Goal: Navigation & Orientation: Find specific page/section

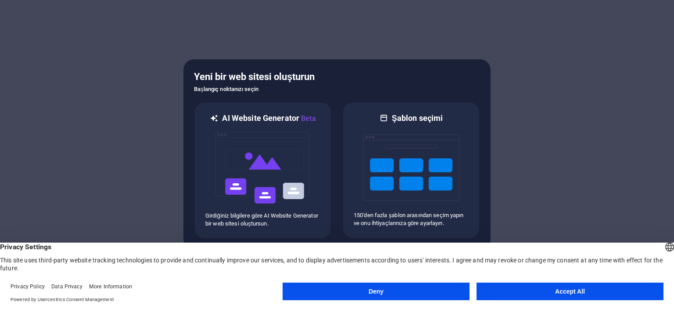
click at [539, 286] on button "Accept All" at bounding box center [570, 291] width 187 height 18
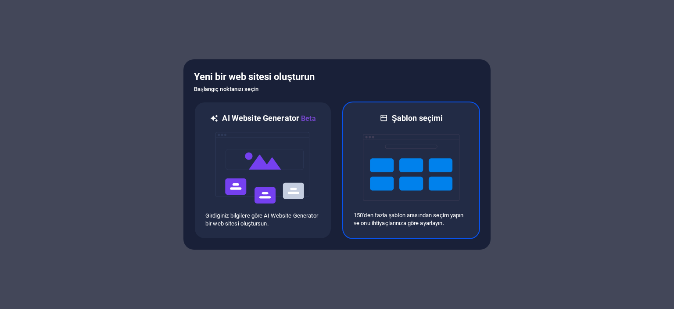
click at [406, 165] on img at bounding box center [411, 167] width 97 height 88
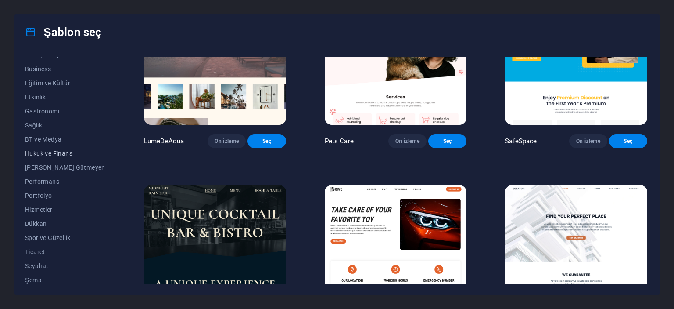
scroll to position [138, 0]
click at [41, 190] on span "Portfolyo" at bounding box center [65, 192] width 80 height 7
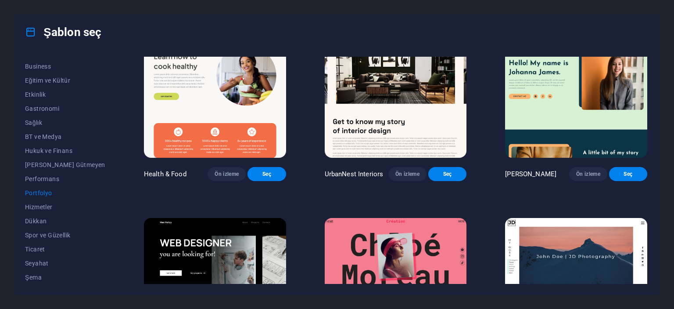
scroll to position [0, 0]
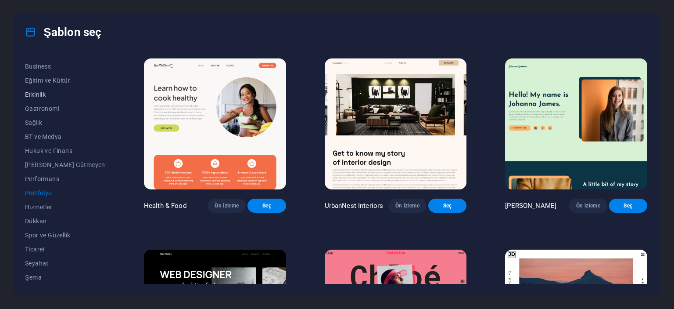
click at [42, 95] on span "Etkinlik" at bounding box center [65, 94] width 80 height 7
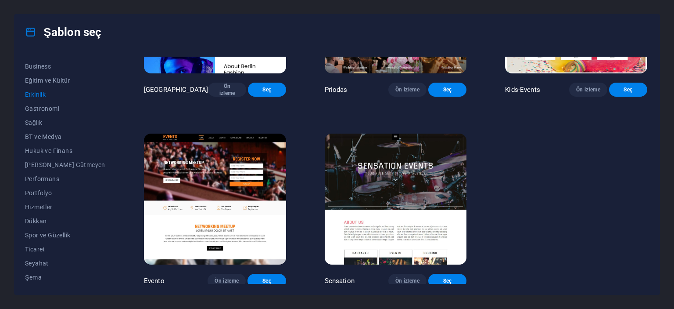
scroll to position [326, 0]
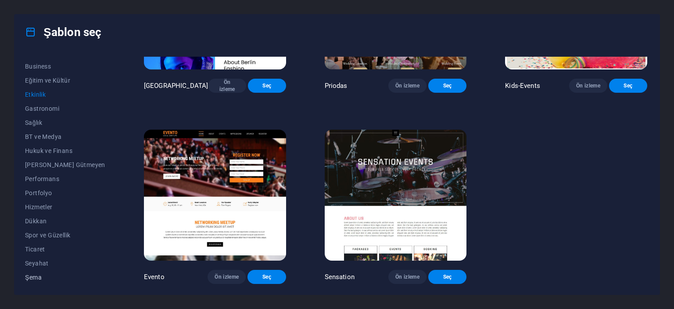
click at [41, 273] on span "Şema" at bounding box center [65, 276] width 80 height 7
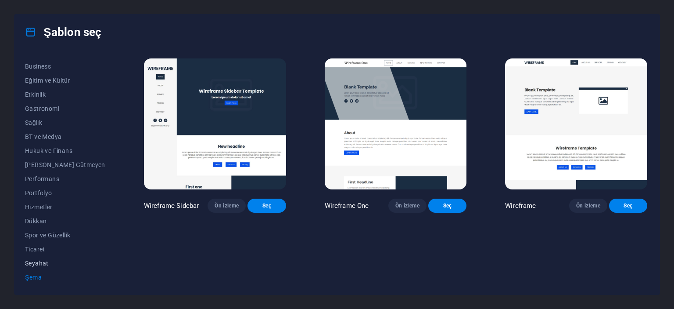
click at [41, 261] on span "Seyahat" at bounding box center [65, 262] width 80 height 7
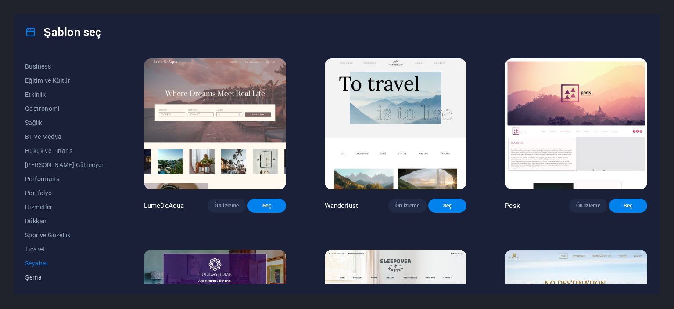
click at [42, 274] on span "Şema" at bounding box center [65, 276] width 80 height 7
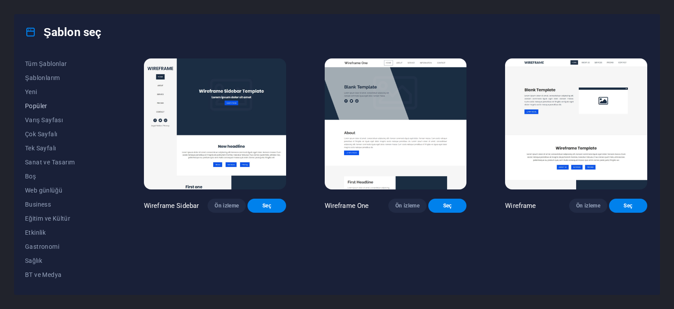
click at [47, 105] on span "Popüler" at bounding box center [65, 105] width 80 height 7
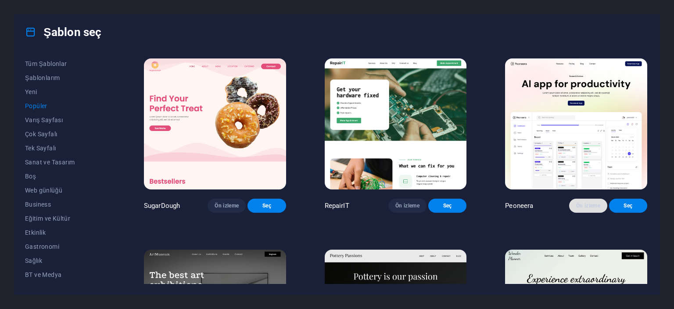
click at [589, 209] on span "Ön izleme" at bounding box center [588, 205] width 24 height 7
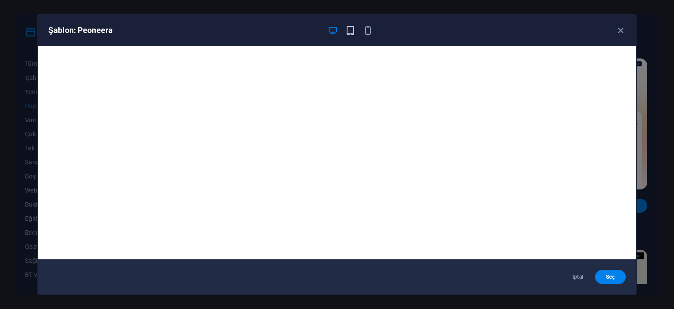
click at [348, 29] on icon "button" at bounding box center [350, 30] width 10 height 10
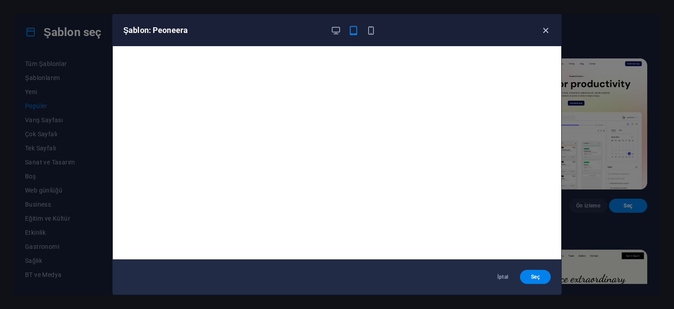
click at [547, 29] on icon "button" at bounding box center [546, 30] width 10 height 10
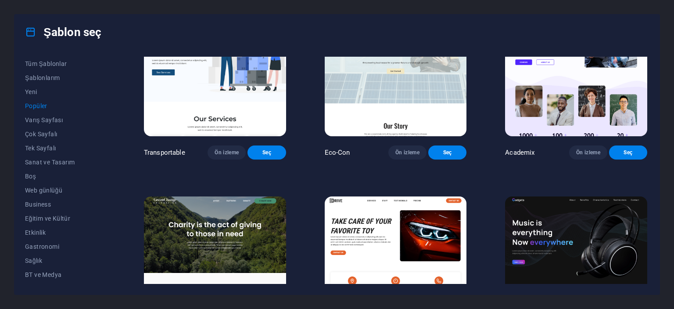
scroll to position [527, 0]
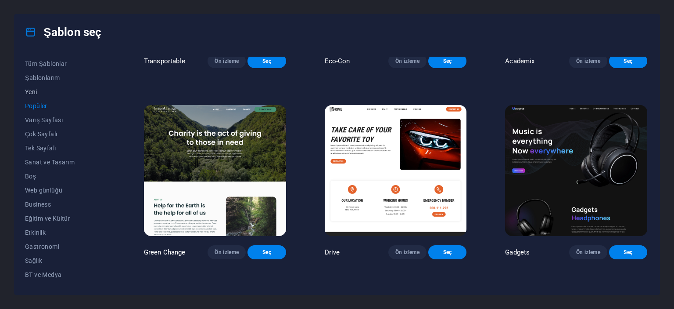
click at [40, 94] on span "Yeni" at bounding box center [65, 91] width 80 height 7
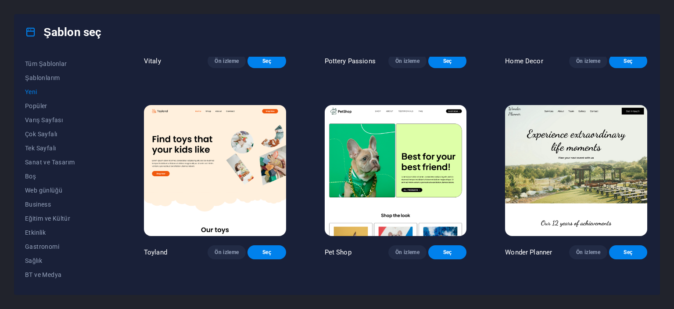
scroll to position [914, 0]
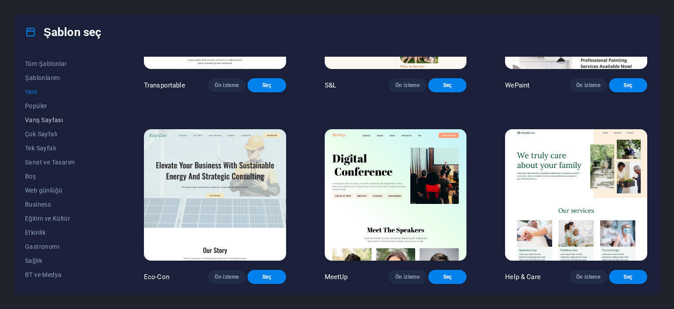
click at [42, 120] on span "Varış Sayfası" at bounding box center [65, 119] width 80 height 7
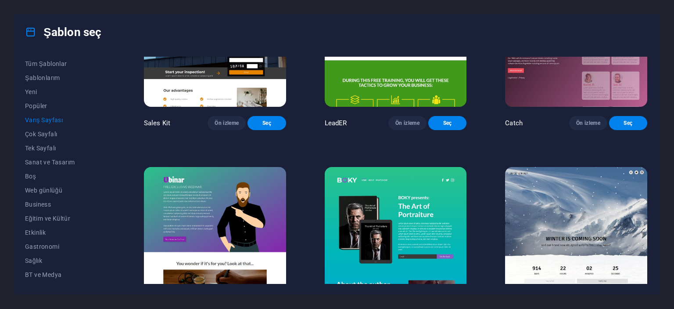
scroll to position [1185, 0]
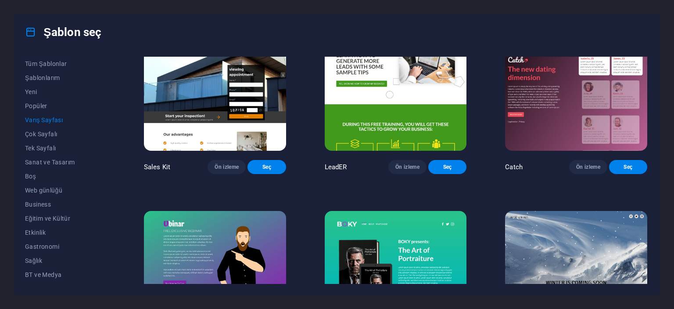
click at [536, 106] on img at bounding box center [576, 85] width 142 height 131
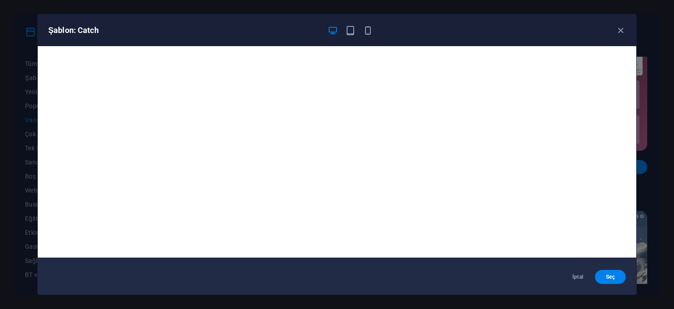
scroll to position [2, 0]
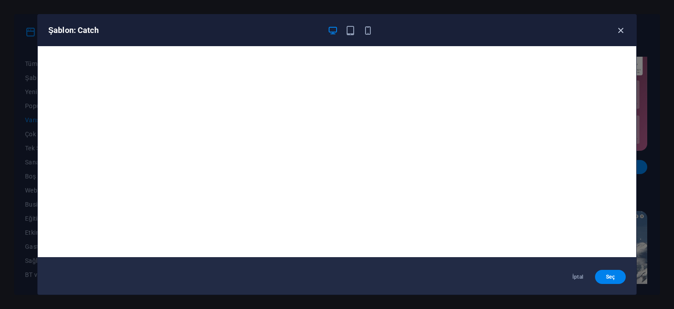
click at [625, 29] on icon "button" at bounding box center [621, 30] width 10 height 10
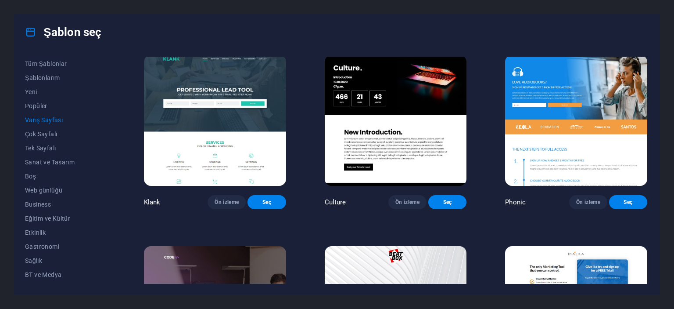
scroll to position [0, 0]
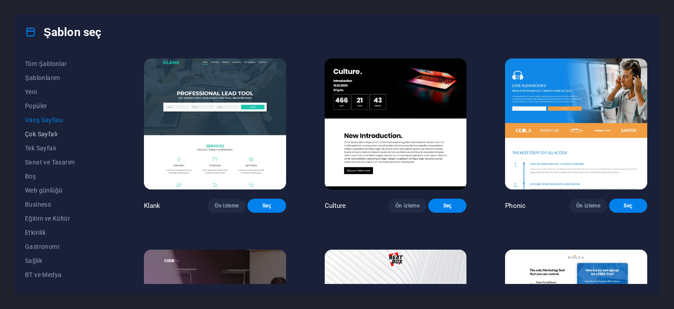
click at [39, 133] on span "Çok Sayfalı" at bounding box center [65, 133] width 80 height 7
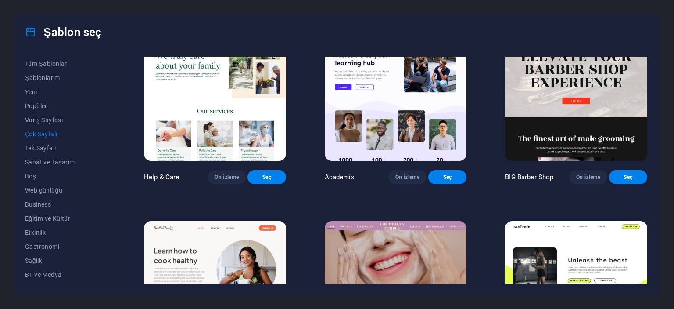
scroll to position [615, 0]
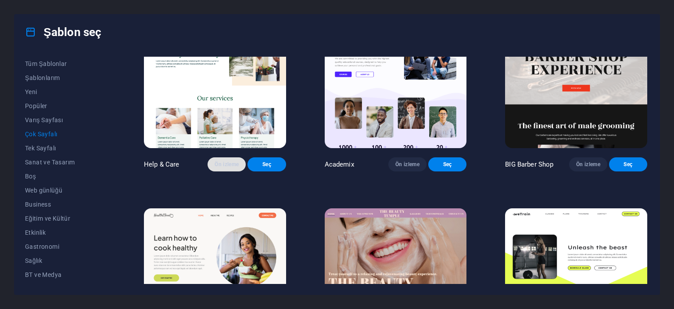
click at [215, 168] on span "Ön izleme" at bounding box center [227, 164] width 24 height 7
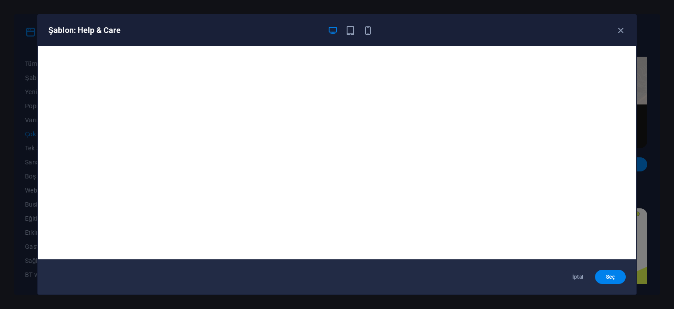
click at [30, 20] on div "Şablon: Help & Care İptal Seç" at bounding box center [337, 154] width 674 height 309
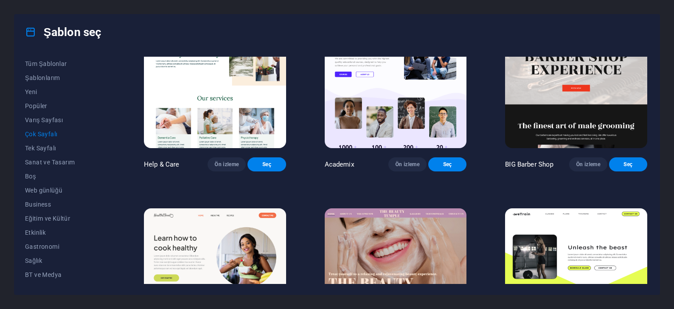
drag, startPoint x: 12, startPoint y: 10, endPoint x: 11, endPoint y: 0, distance: 9.3
click at [11, 8] on div "Şablon seç Tüm Şablonlar Şablonlarım Yeni Popüler Varış Sayfası Çok Sayfalı Tek…" at bounding box center [337, 154] width 674 height 309
